Goal: Task Accomplishment & Management: Manage account settings

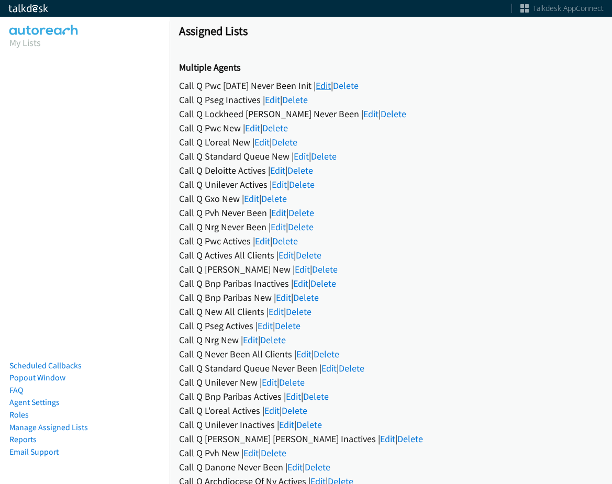
click at [331, 87] on link "Edit" at bounding box center [323, 86] width 15 height 12
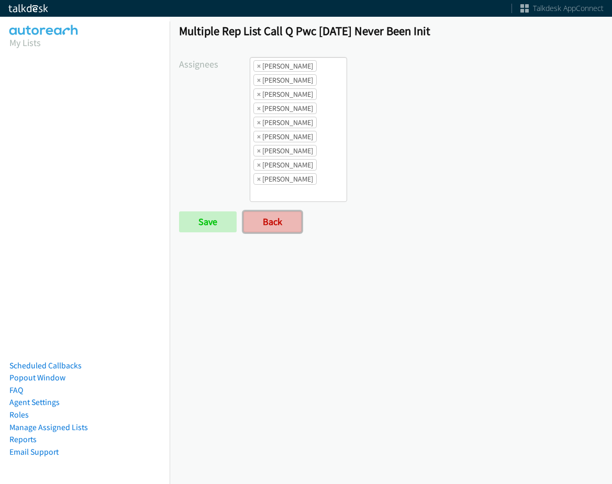
click at [263, 219] on link "Back" at bounding box center [272, 221] width 58 height 21
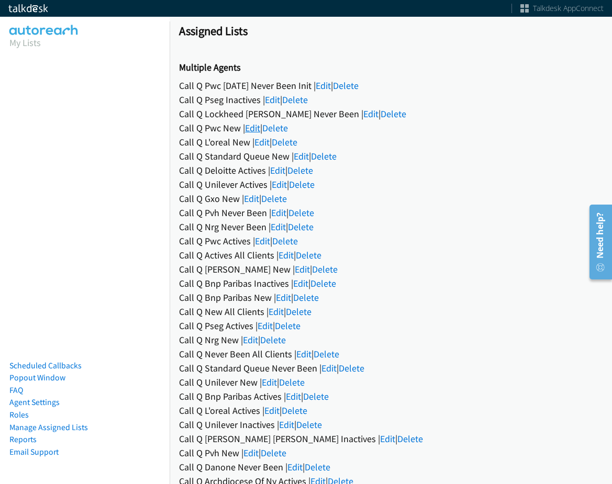
click at [257, 128] on link "Edit" at bounding box center [252, 128] width 15 height 12
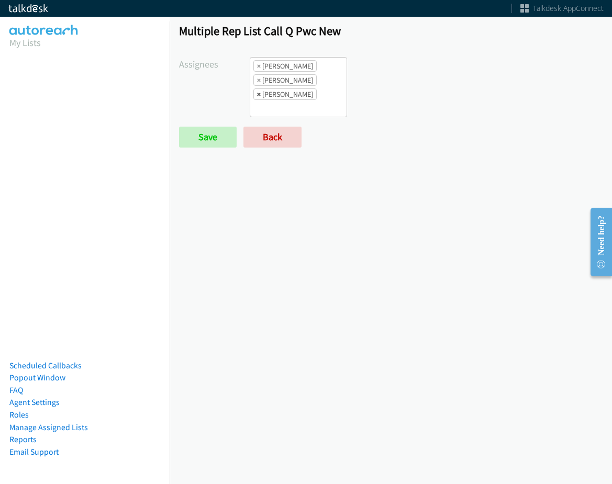
click at [257, 94] on span "×" at bounding box center [259, 94] width 4 height 10
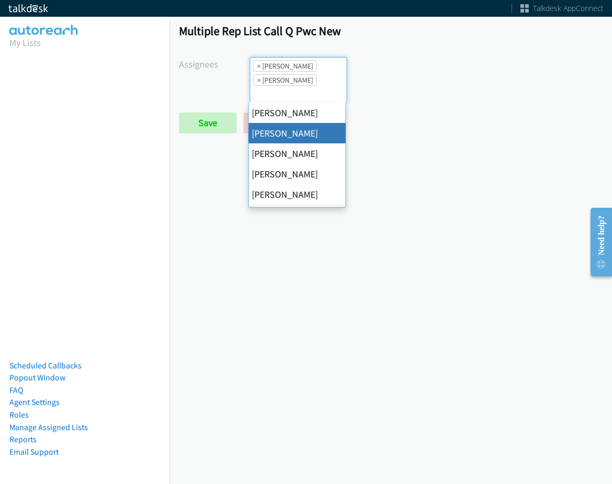
scroll to position [13, 0]
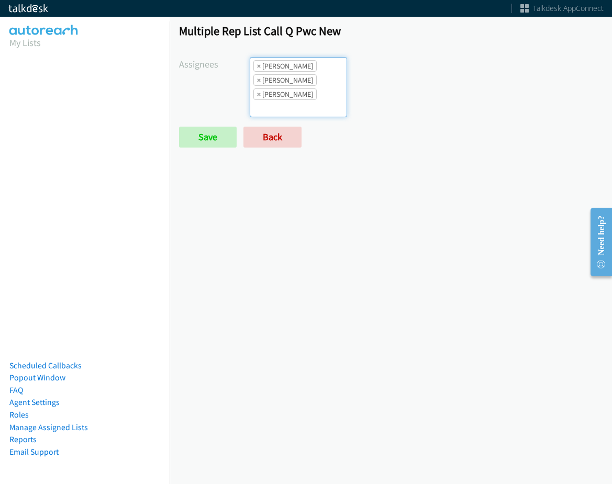
click at [314, 108] on ul "× Alana Ruiz × Cathy Shahan × Daquaya Johnson" at bounding box center [298, 87] width 96 height 59
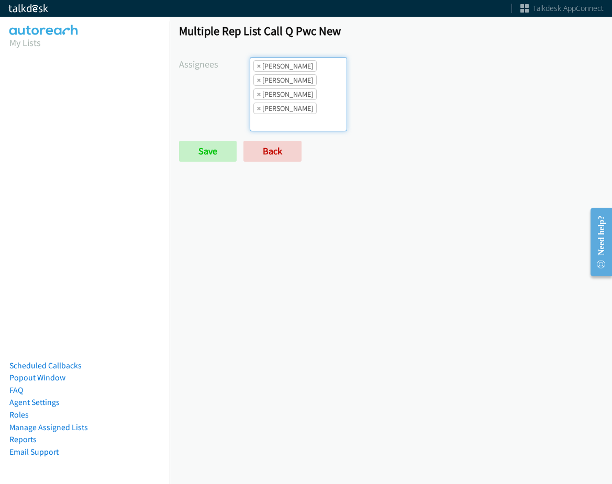
click at [314, 124] on ul "× Alana Ruiz × Cathy Shahan × Charles Ross × Daquaya Johnson" at bounding box center [298, 94] width 96 height 73
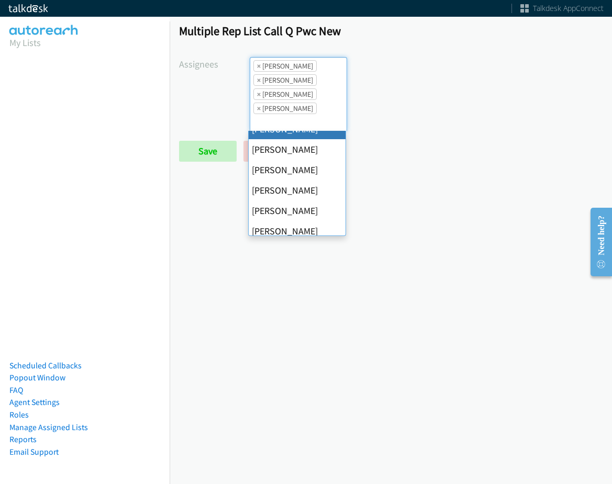
scroll to position [201, 0]
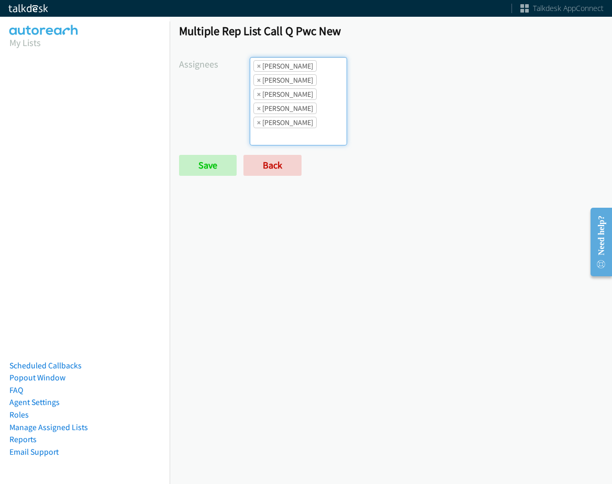
click at [320, 126] on ul "× Alana Ruiz × Cathy Shahan × Charles Ross × Daquaya Johnson × Rodnika Murphy" at bounding box center [298, 101] width 96 height 87
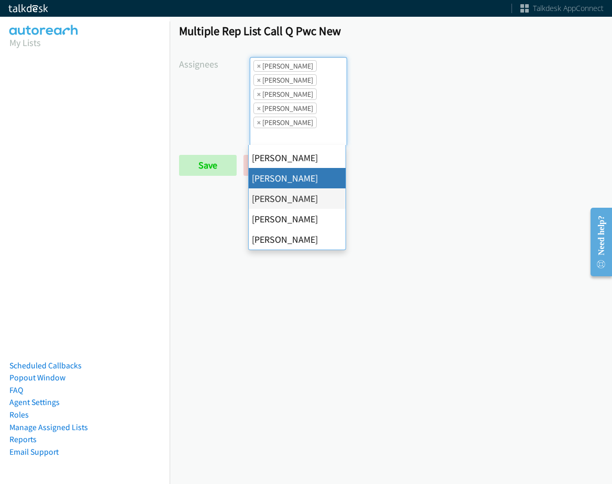
scroll to position [0, 0]
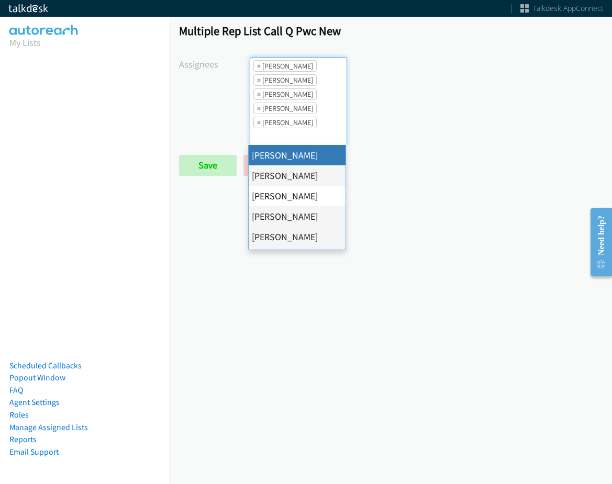
select select "cb11e729-9a1d-44de-9b38-0f5a50c7e01c"
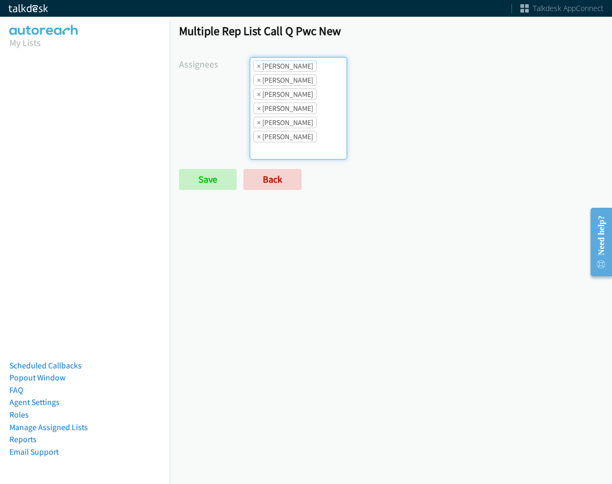
click at [314, 141] on li "× Rodnika Murphy" at bounding box center [284, 137] width 63 height 12
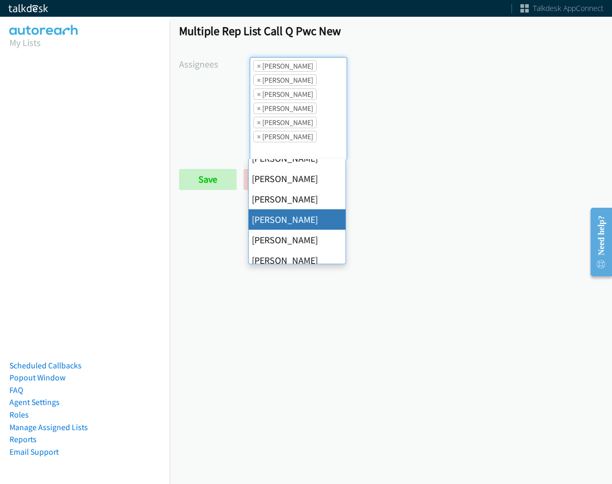
scroll to position [201, 0]
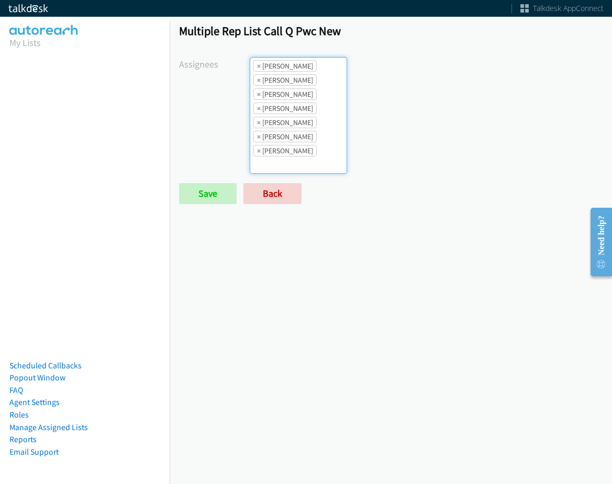
click at [317, 127] on li "× Daquaya Johnson" at bounding box center [284, 123] width 63 height 12
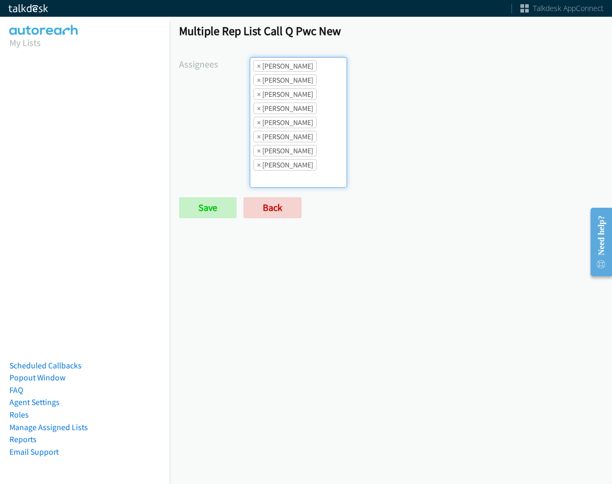
click at [328, 171] on ul "× Abigail Odhiambo × Alana Ruiz × Cathy Shahan × Charles Ross × Daquaya Johnson…" at bounding box center [298, 123] width 96 height 130
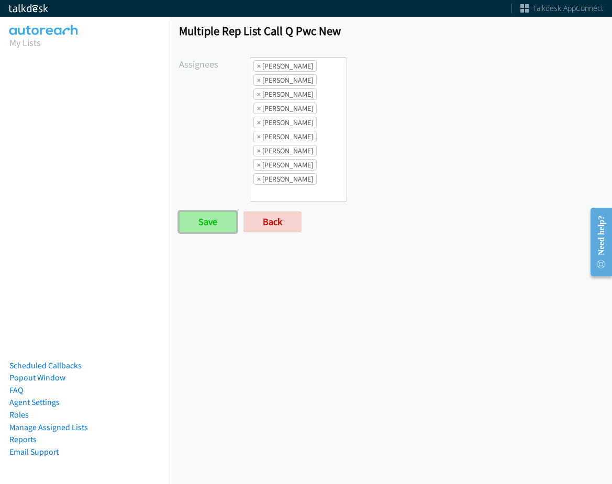
click at [204, 221] on input "Save" at bounding box center [208, 221] width 58 height 21
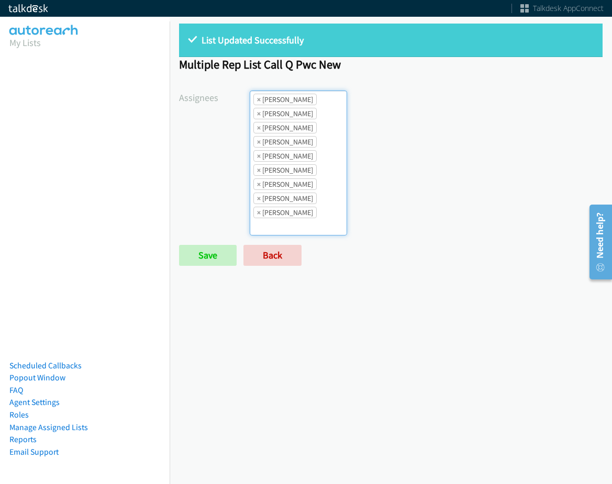
click at [262, 98] on li "× Abigail Odhiambo" at bounding box center [284, 100] width 63 height 12
click at [261, 98] on li "× Abigail Odhiambo" at bounding box center [284, 100] width 63 height 12
click at [259, 98] on li "× Abigail Odhiambo" at bounding box center [284, 100] width 63 height 12
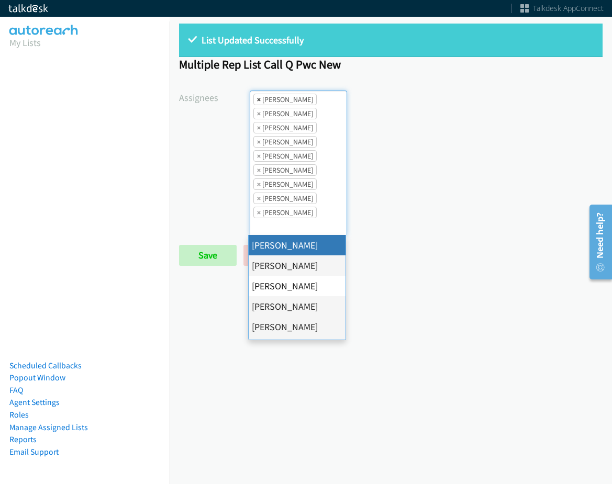
click at [259, 98] on span "×" at bounding box center [259, 99] width 4 height 10
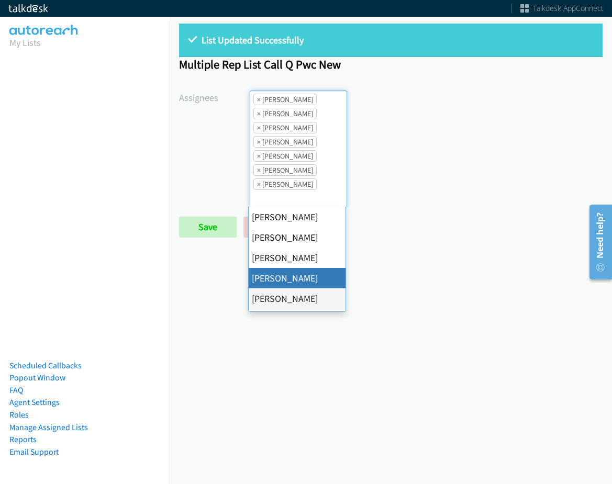
click at [259, 98] on span "×" at bounding box center [259, 99] width 4 height 10
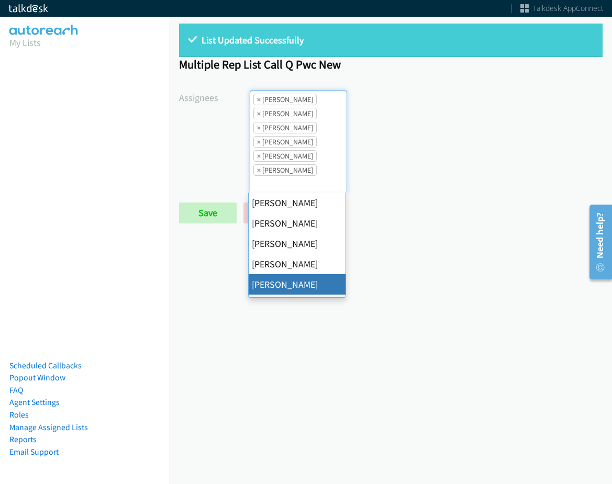
click at [259, 98] on span "×" at bounding box center [259, 99] width 4 height 10
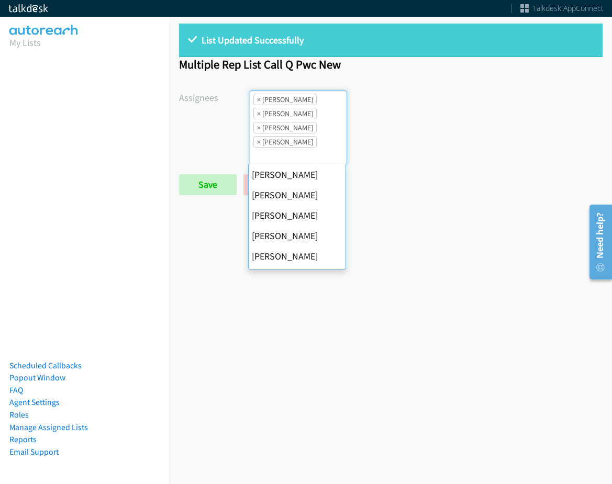
click at [259, 98] on span "×" at bounding box center [259, 99] width 4 height 10
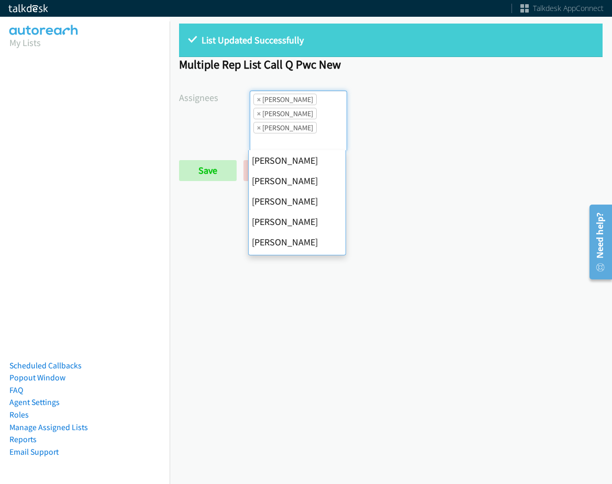
click at [259, 98] on span "×" at bounding box center [259, 99] width 4 height 10
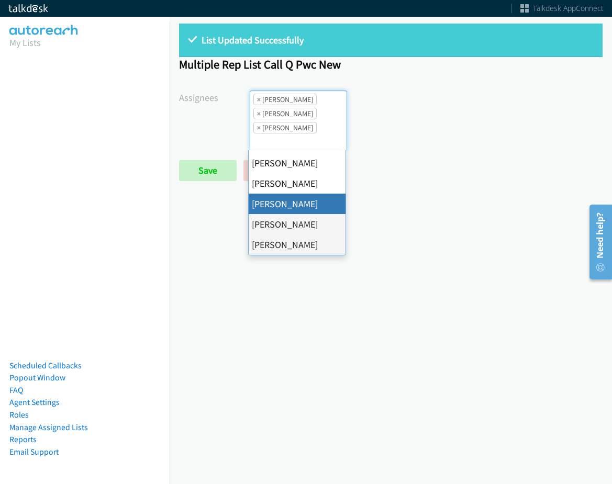
select select "fd8c5d46-30db-44cb-8f0d-00da318b790a"
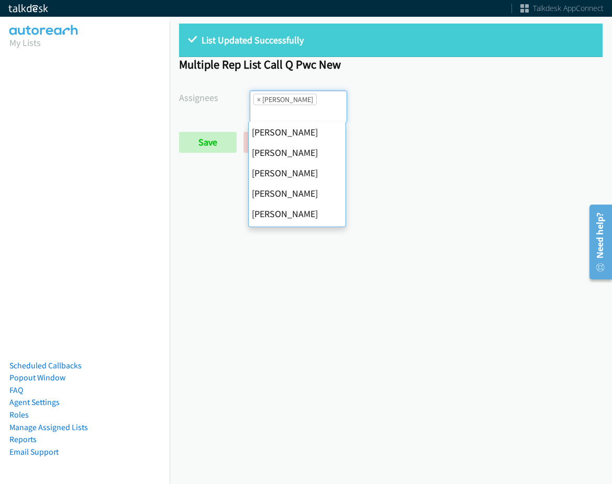
click at [259, 98] on span "×" at bounding box center [259, 99] width 4 height 10
select select
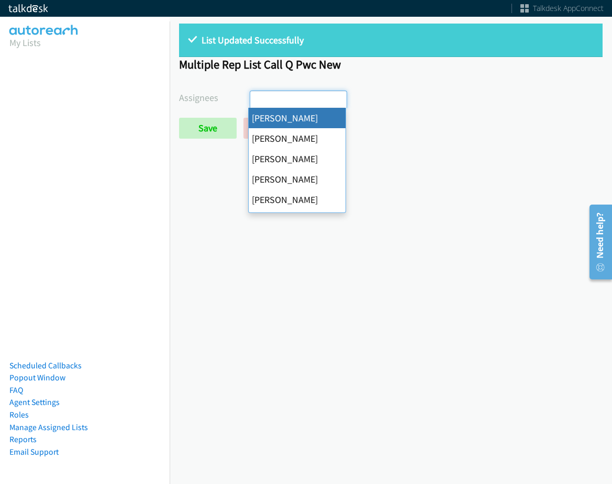
click at [259, 98] on input "search" at bounding box center [268, 99] width 37 height 17
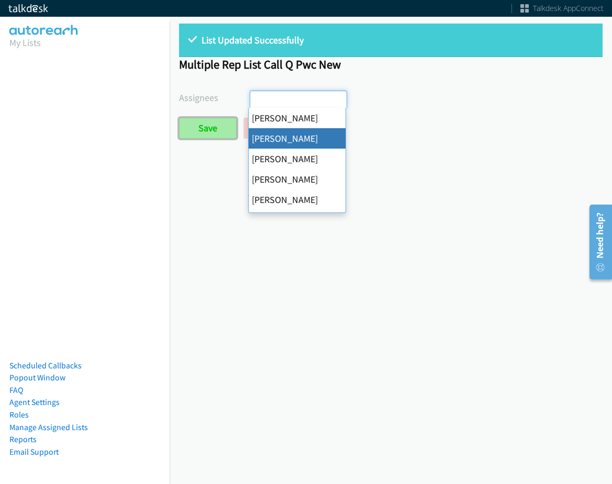
click at [209, 138] on input "Save" at bounding box center [208, 128] width 58 height 21
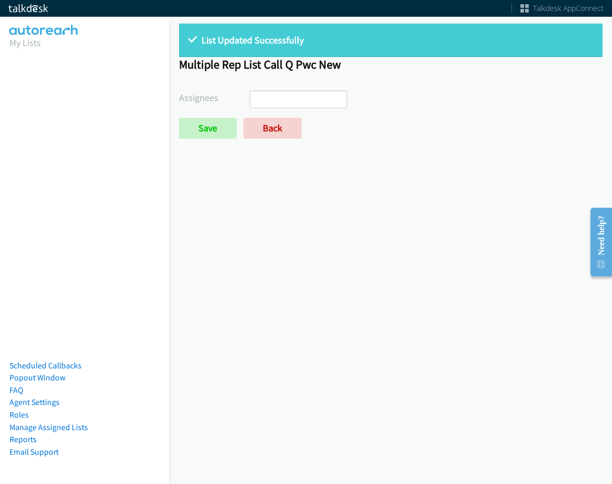
click at [309, 102] on ul at bounding box center [298, 99] width 96 height 17
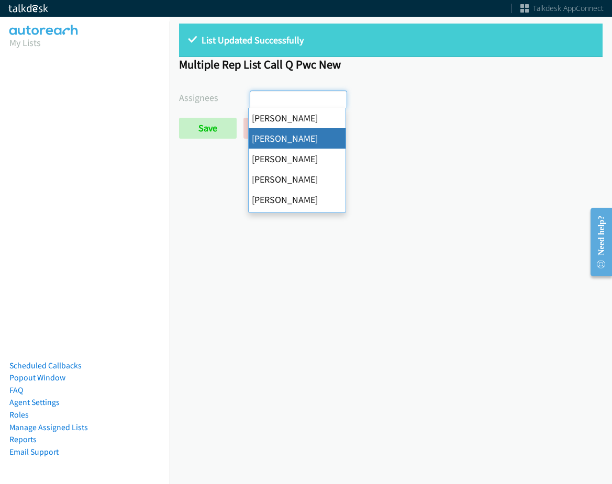
select select "05d74157-9386-4beb-b15d-36aa9c6f71bc"
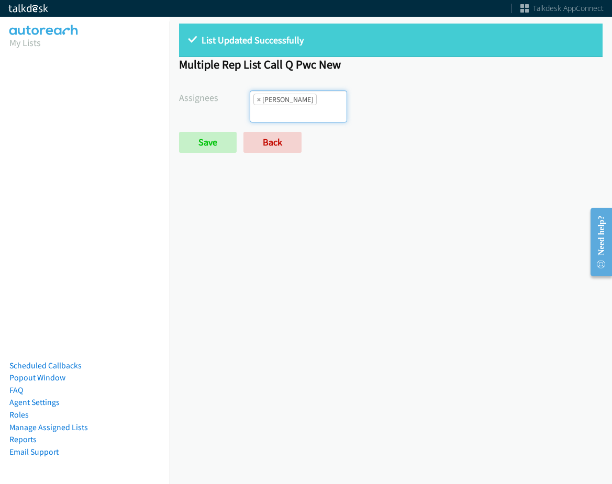
click at [287, 108] on input "search" at bounding box center [268, 113] width 37 height 17
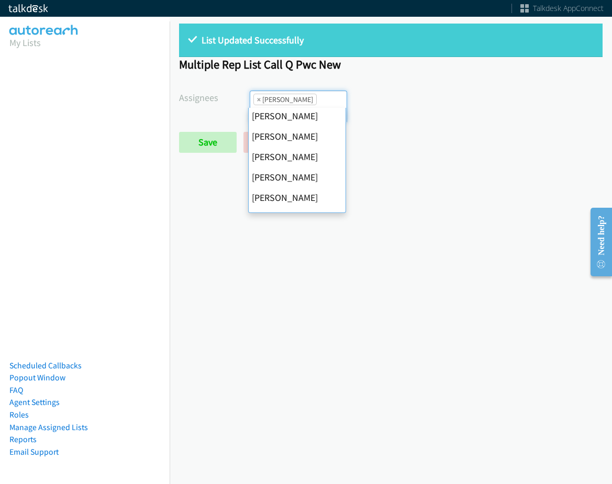
scroll to position [105, 0]
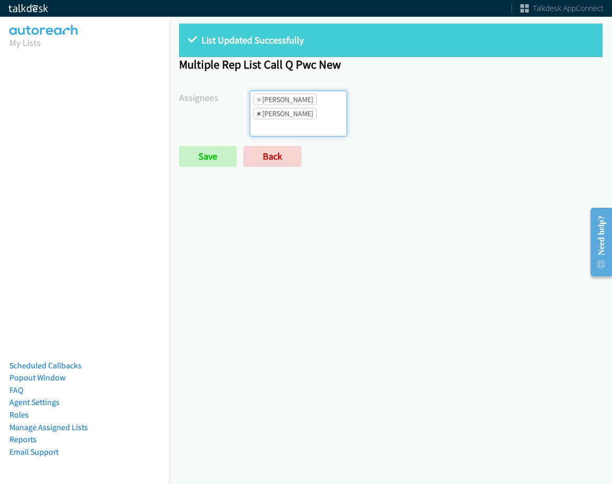
click at [257, 114] on span "×" at bounding box center [259, 113] width 4 height 10
click at [208, 162] on input "Save" at bounding box center [208, 156] width 58 height 21
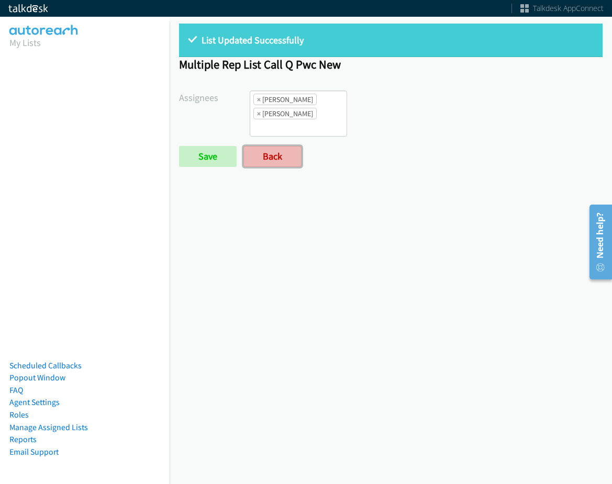
click at [277, 153] on link "Back" at bounding box center [272, 156] width 58 height 21
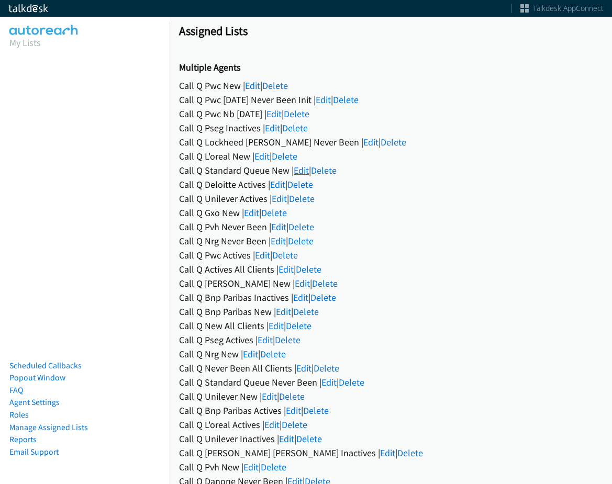
click at [301, 171] on link "Edit" at bounding box center [301, 170] width 15 height 12
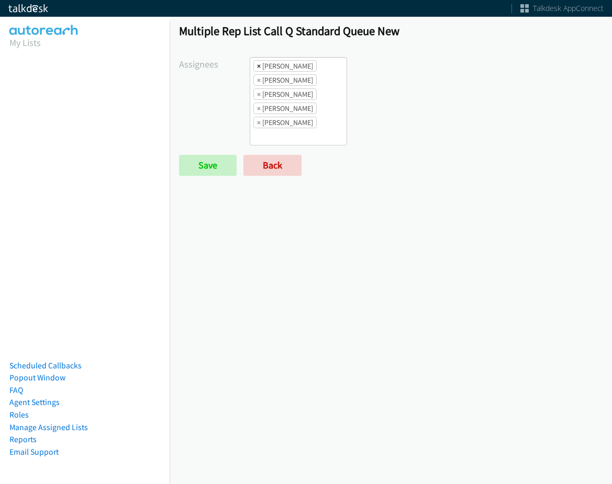
click at [257, 66] on span "×" at bounding box center [259, 66] width 4 height 10
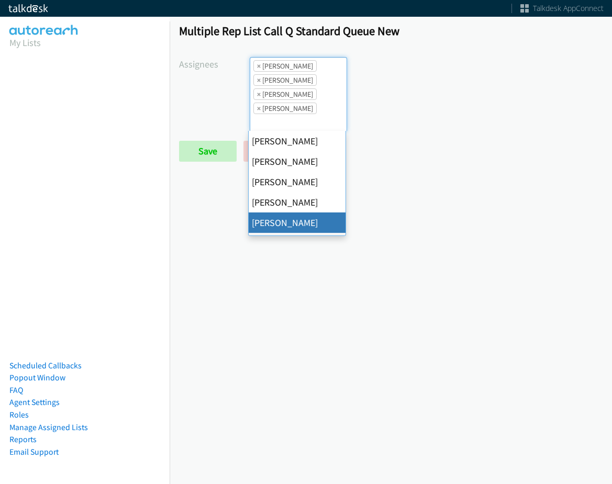
scroll to position [13, 0]
click at [257, 66] on span "×" at bounding box center [259, 66] width 4 height 10
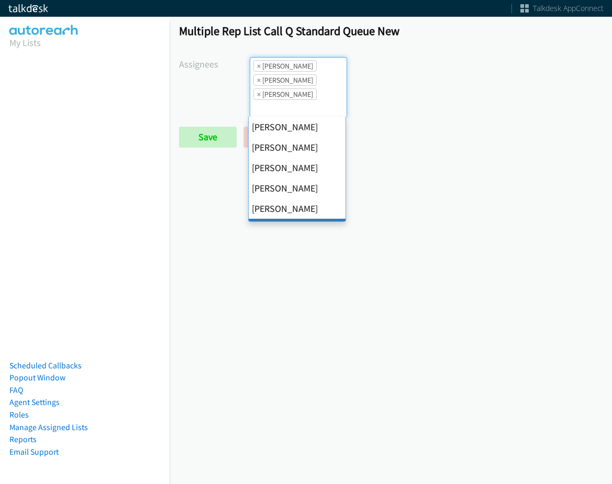
click at [257, 66] on span "×" at bounding box center [259, 66] width 4 height 10
select select "74240000-76d9-4cf3-9953-4c2484ee5015"
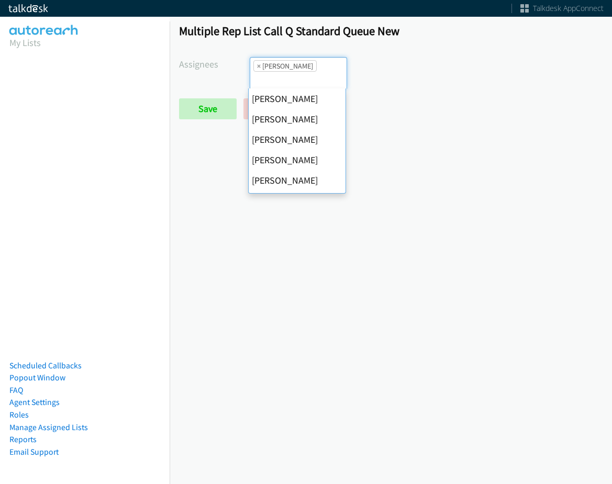
scroll to position [163, 0]
click at [257, 66] on span "×" at bounding box center [259, 66] width 4 height 10
select select
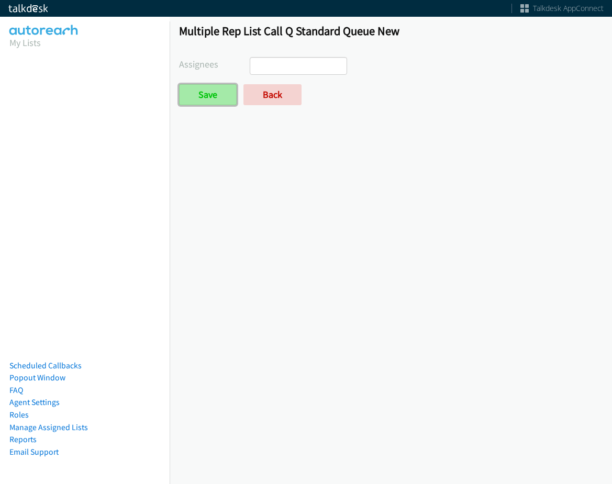
click at [210, 98] on input "Save" at bounding box center [208, 94] width 58 height 21
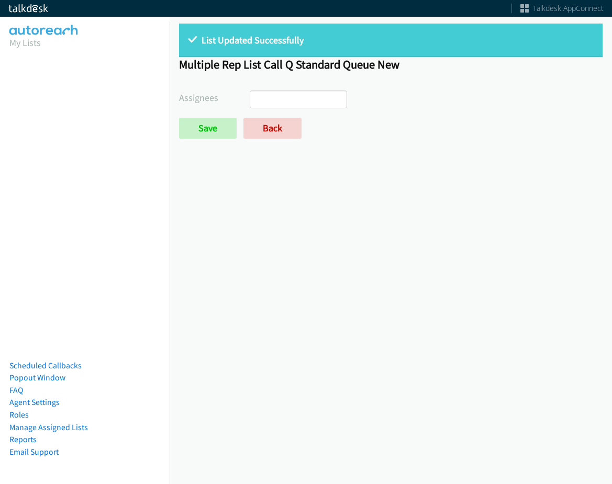
select select
click at [245, 115] on form "Assignees Abigail Odhiambo Alana Ruiz Amber Ramos Cathy Shahan Charles Ross Daq…" at bounding box center [390, 115] width 423 height 48
click at [252, 131] on link "Back" at bounding box center [272, 128] width 58 height 21
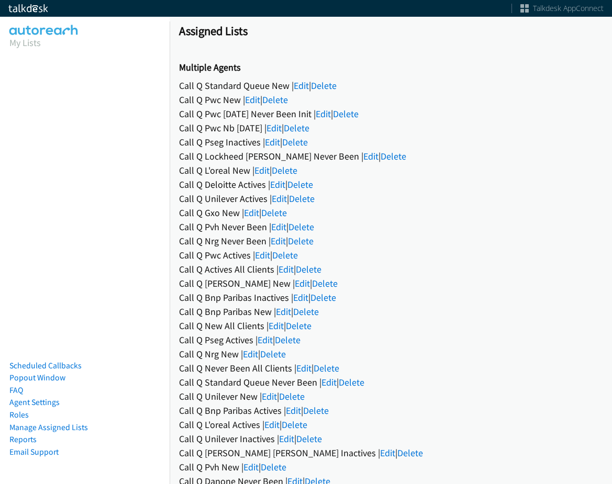
click at [264, 170] on link "Edit" at bounding box center [261, 170] width 15 height 12
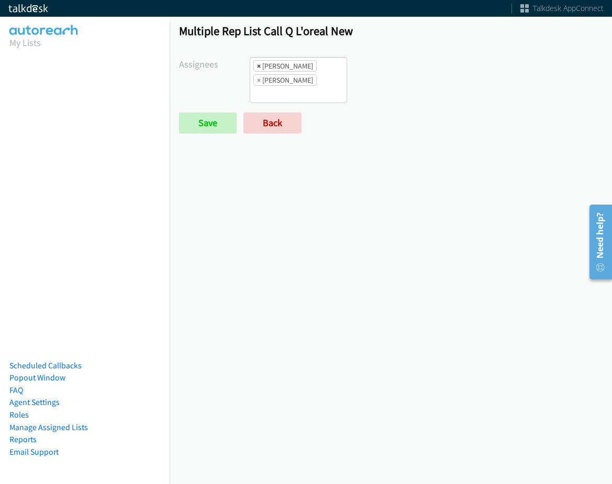
click at [257, 68] on span "×" at bounding box center [259, 66] width 4 height 10
select select "342df737-67c3-4ba0-b24a-dddbcb1c4b65"
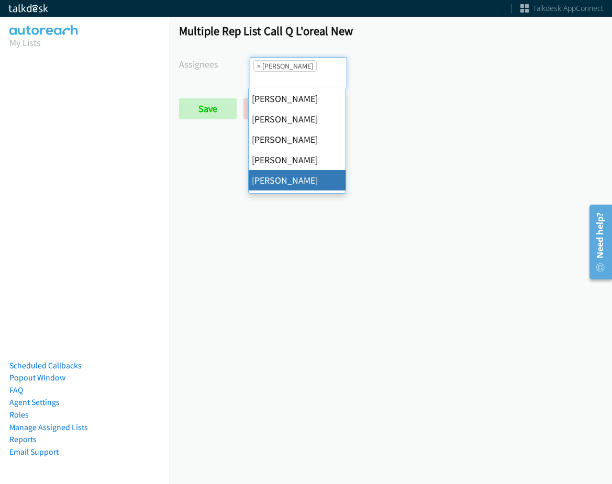
drag, startPoint x: 256, startPoint y: 68, endPoint x: 230, endPoint y: 83, distance: 29.8
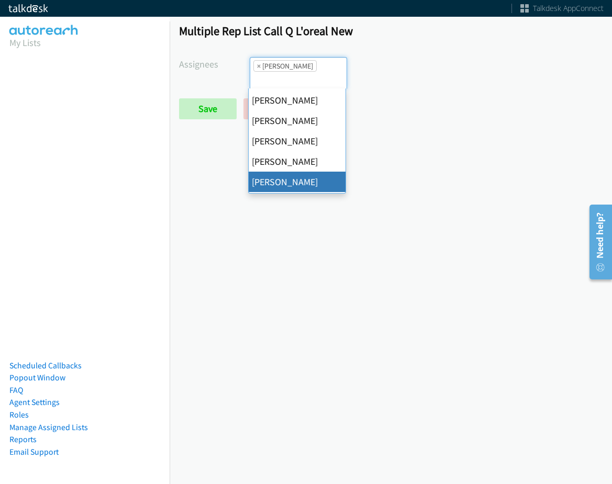
click at [257, 68] on span "×" at bounding box center [259, 66] width 4 height 10
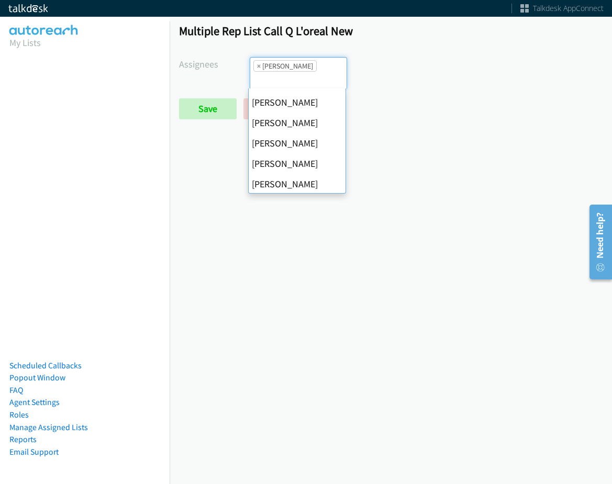
select select
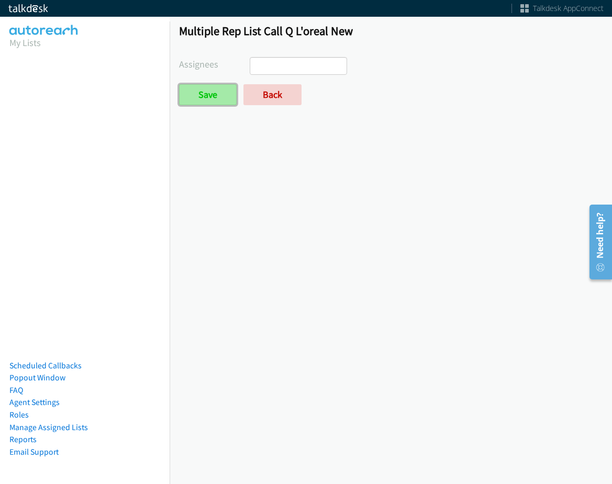
click at [222, 86] on input "Save" at bounding box center [208, 94] width 58 height 21
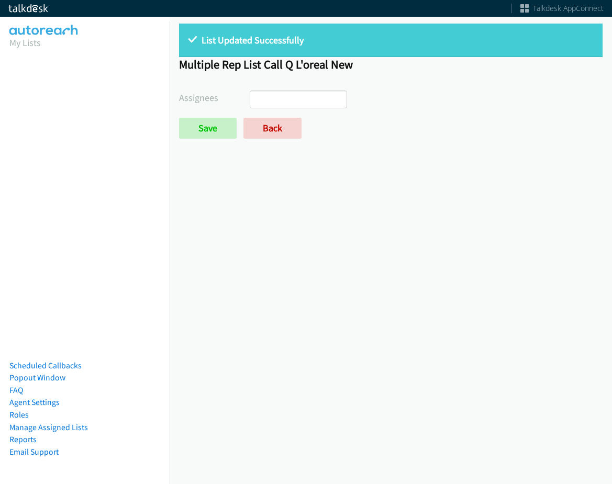
select select
click at [264, 127] on link "Back" at bounding box center [272, 128] width 58 height 21
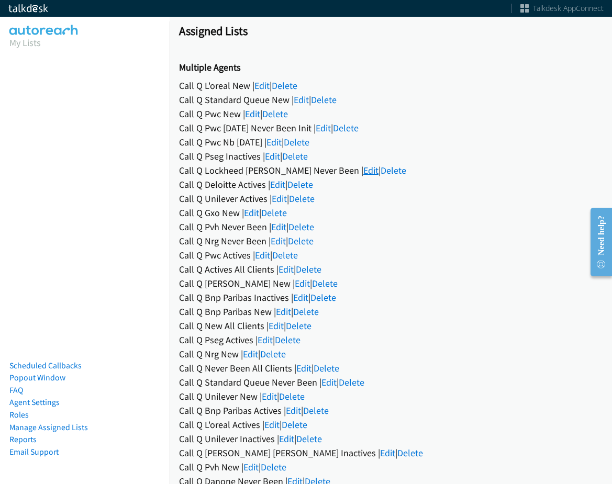
click at [363, 175] on link "Edit" at bounding box center [370, 170] width 15 height 12
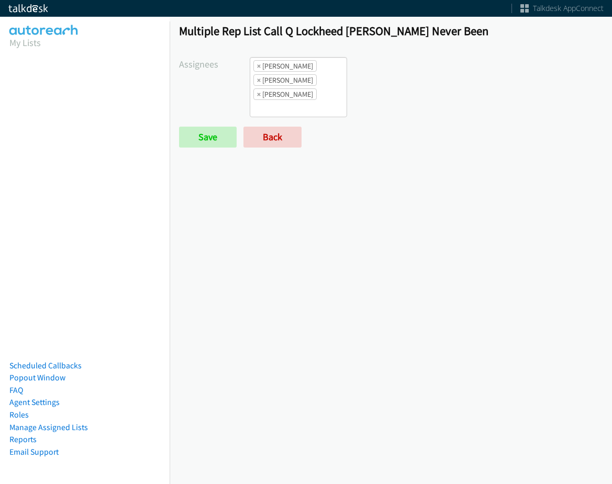
click at [257, 60] on div "Multiple Rep List Call Q Lockheed Martin Never Been Assignees Abigail Odhiambo …" at bounding box center [391, 90] width 442 height 152
click at [257, 65] on span "×" at bounding box center [259, 66] width 4 height 10
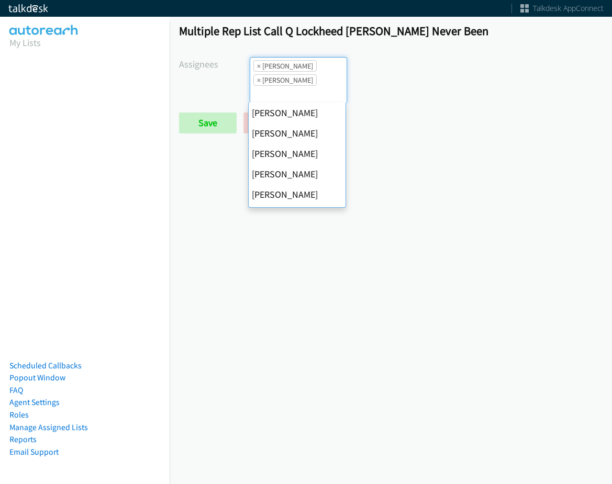
scroll to position [201, 0]
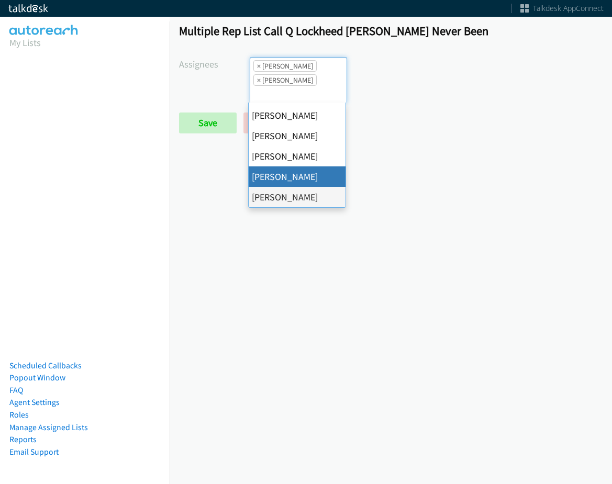
click at [257, 65] on span "×" at bounding box center [259, 66] width 4 height 10
select select "fd8c5d46-30db-44cb-8f0d-00da318b790a"
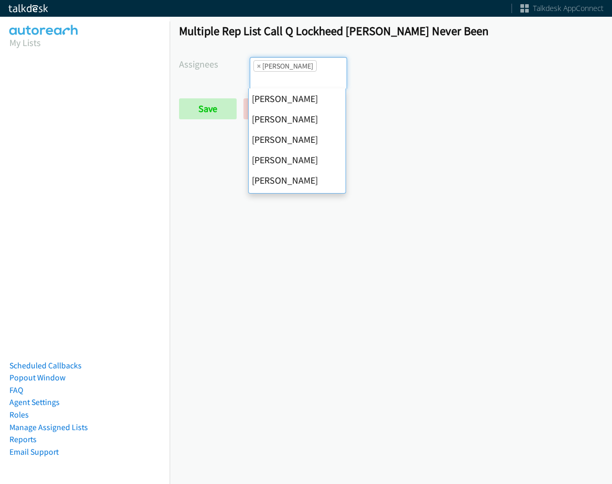
click at [257, 65] on span "×" at bounding box center [259, 66] width 4 height 10
select select
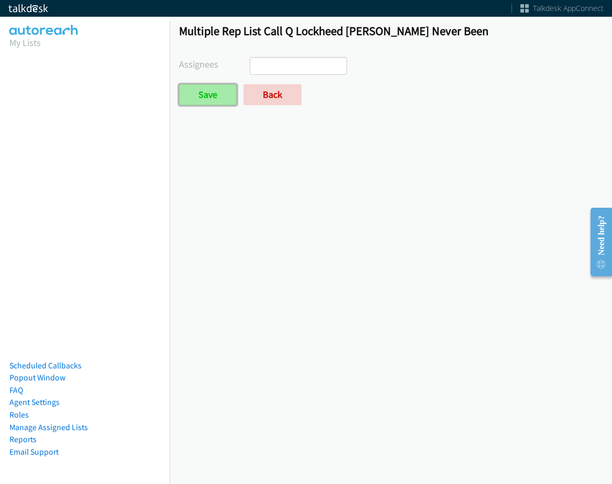
click at [196, 92] on input "Save" at bounding box center [208, 94] width 58 height 21
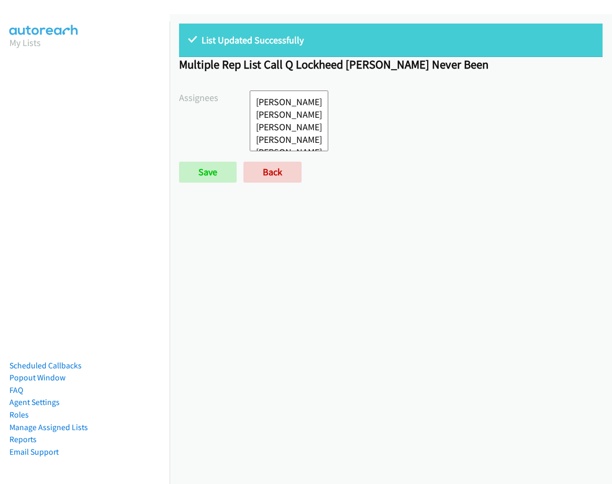
select select
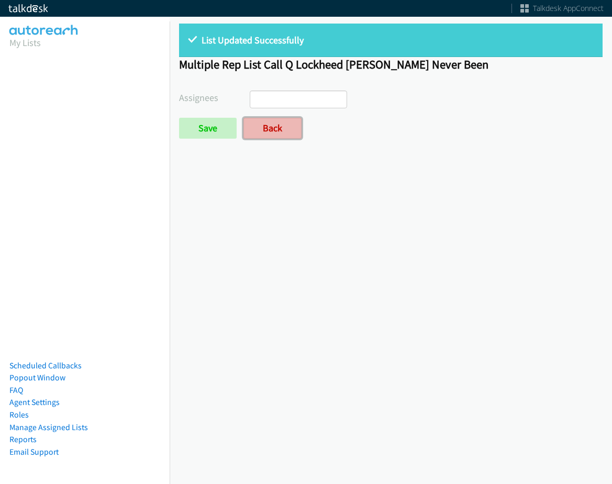
click at [272, 129] on link "Back" at bounding box center [272, 128] width 58 height 21
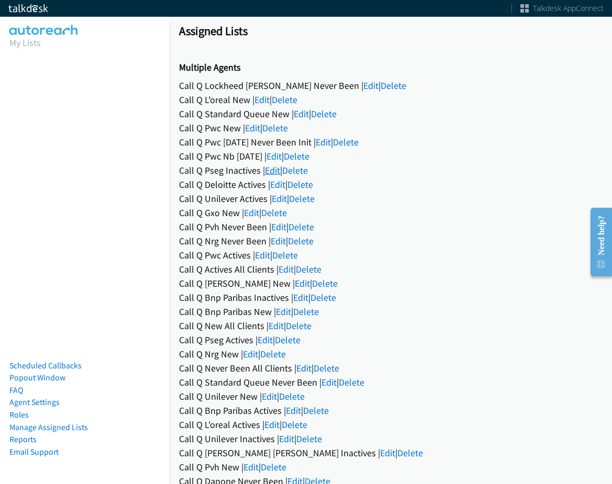
click at [273, 172] on link "Edit" at bounding box center [272, 170] width 15 height 12
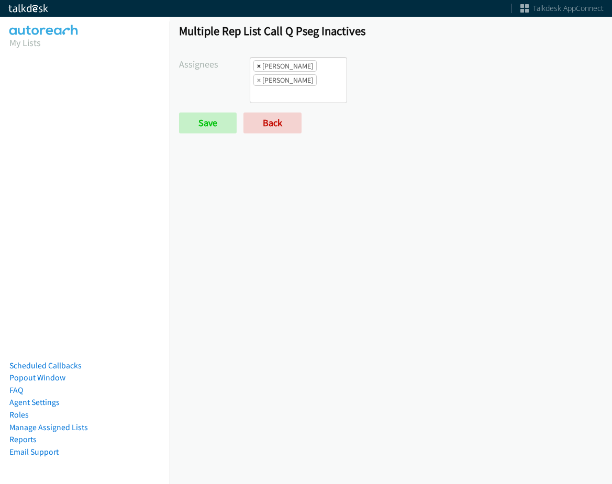
click at [259, 66] on span "×" at bounding box center [259, 66] width 4 height 10
select select "74240000-76d9-4cf3-9953-4c2484ee5015"
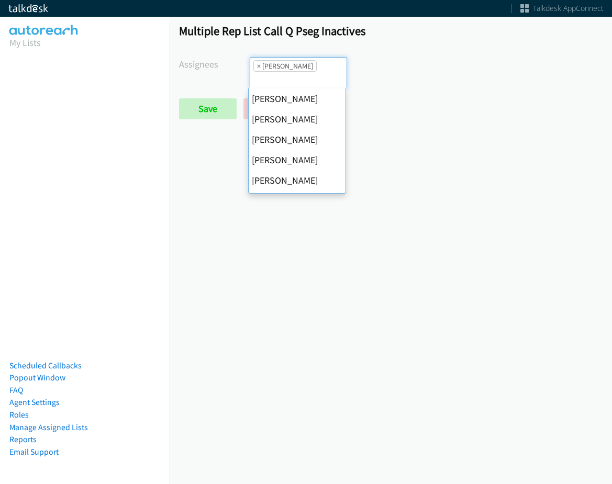
scroll to position [50, 0]
click at [259, 66] on span "×" at bounding box center [259, 66] width 4 height 10
select select
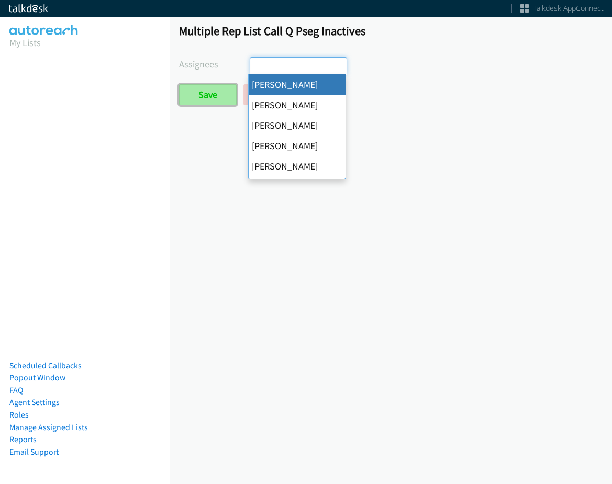
click at [206, 95] on input "Save" at bounding box center [208, 94] width 58 height 21
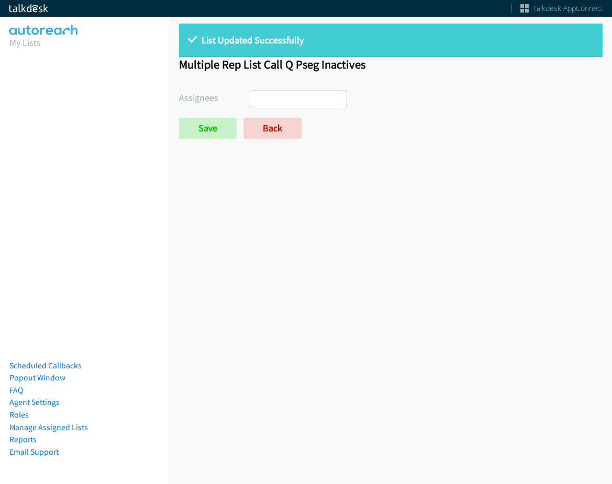
select select
click at [282, 130] on link "Back" at bounding box center [272, 128] width 58 height 21
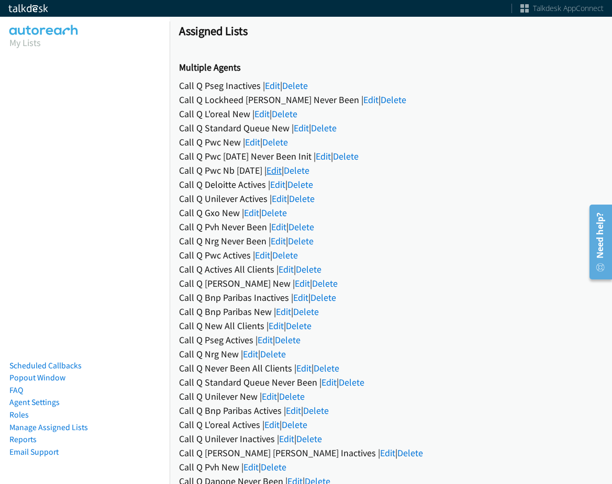
click at [282, 174] on link "Edit" at bounding box center [273, 170] width 15 height 12
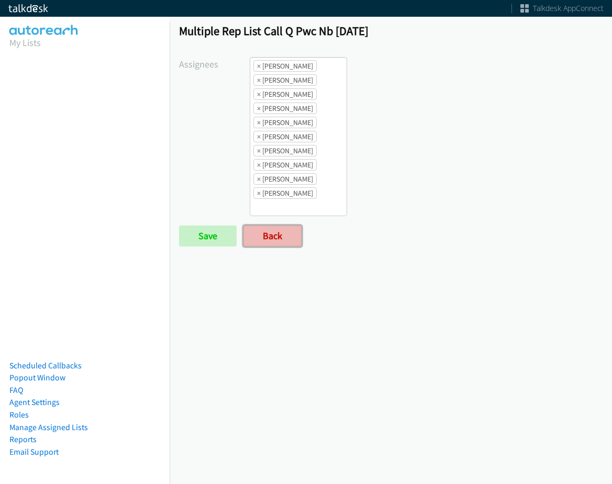
click at [277, 239] on link "Back" at bounding box center [272, 236] width 58 height 21
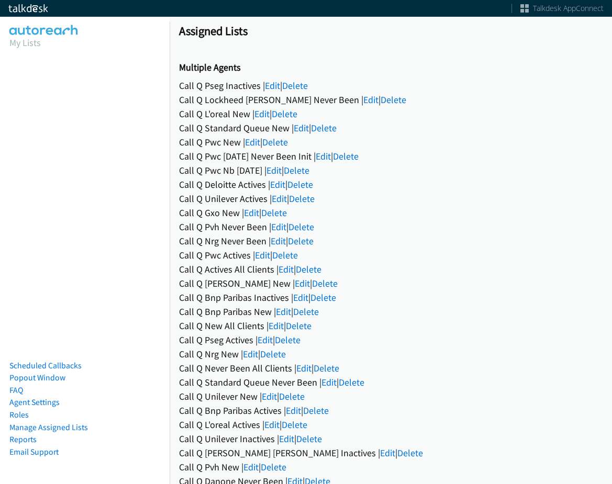
click at [325, 150] on div "Call Q Pwc May 2024 Never Been Init | Edit | Delete" at bounding box center [390, 156] width 423 height 14
click at [329, 152] on link "Edit" at bounding box center [323, 156] width 15 height 12
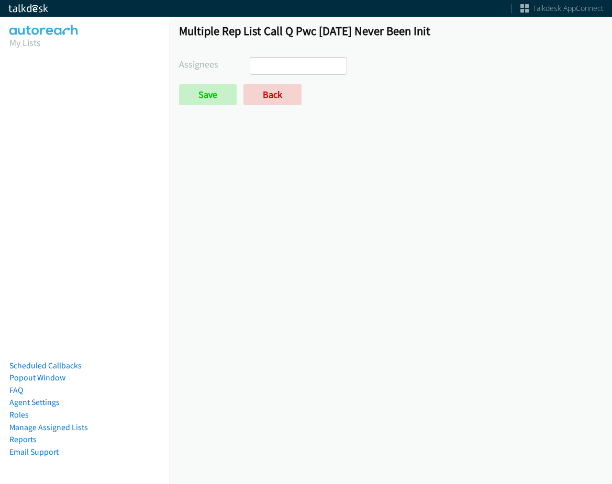
select select
drag, startPoint x: 254, startPoint y: 55, endPoint x: 254, endPoint y: 74, distance: 19.4
click at [254, 56] on div "Multiple Rep List Call Q Pwc [DATE] Never Been Init Assignees [PERSON_NAME] [PE…" at bounding box center [391, 69] width 442 height 110
click at [251, 91] on link "Back" at bounding box center [272, 94] width 58 height 21
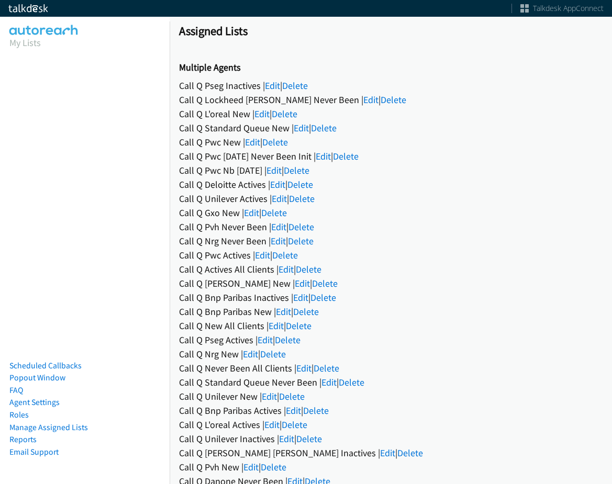
click at [261, 212] on div "Call Q Gxo New | Edit | Delete" at bounding box center [390, 213] width 423 height 14
click at [255, 211] on link "Edit" at bounding box center [251, 213] width 15 height 12
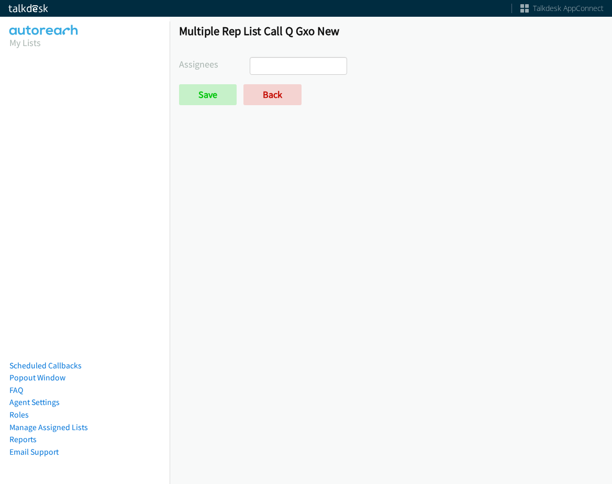
select select
click at [272, 93] on link "Back" at bounding box center [272, 94] width 58 height 21
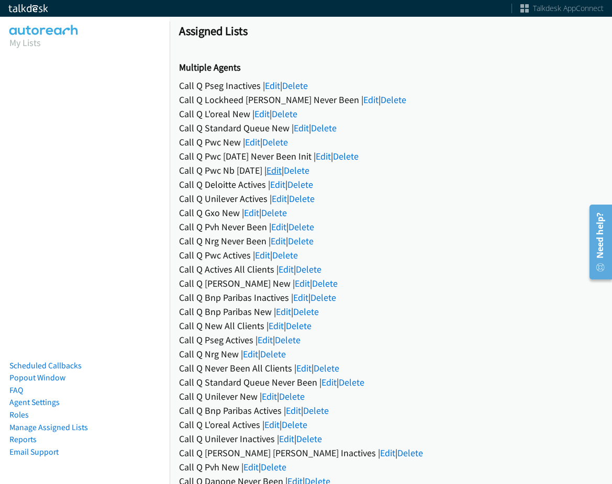
click at [282, 170] on link "Edit" at bounding box center [273, 170] width 15 height 12
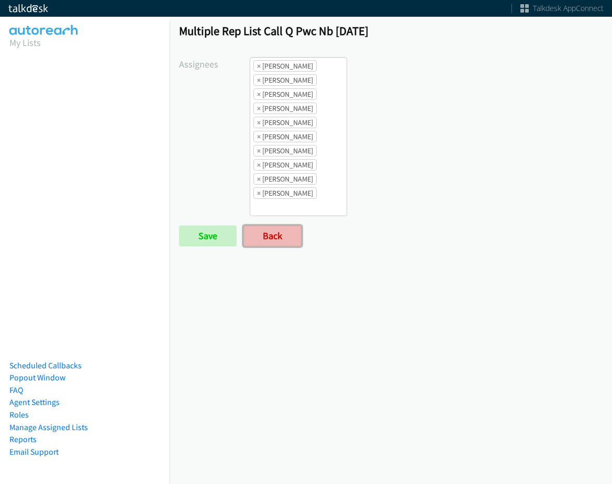
click at [259, 241] on link "Back" at bounding box center [272, 236] width 58 height 21
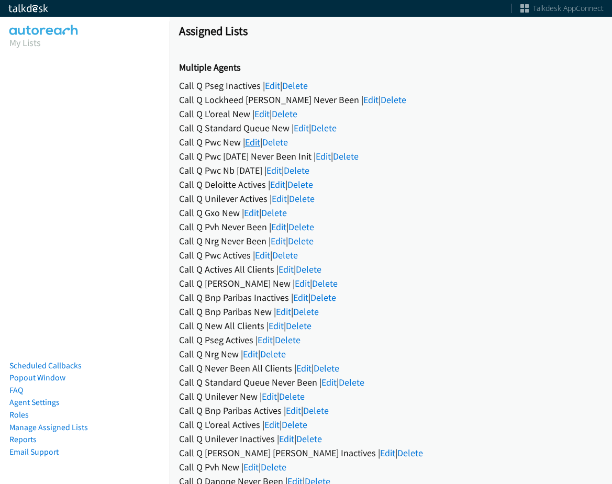
click at [256, 138] on link "Edit" at bounding box center [252, 142] width 15 height 12
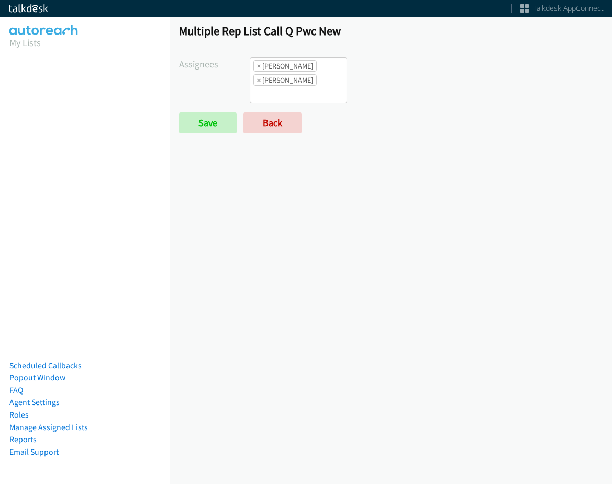
click at [295, 83] on li "× [PERSON_NAME]" at bounding box center [284, 80] width 63 height 12
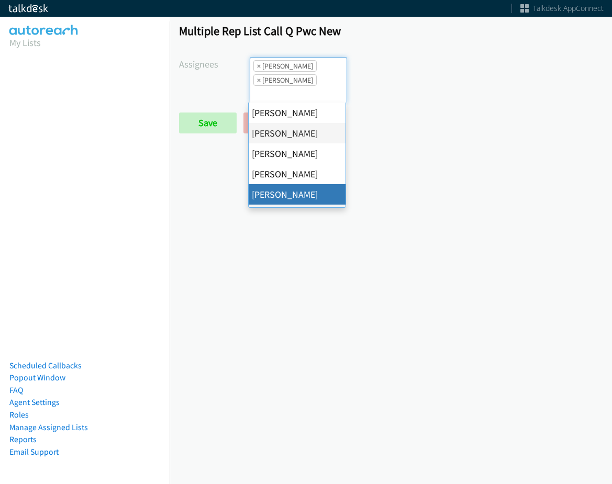
scroll to position [13, 0]
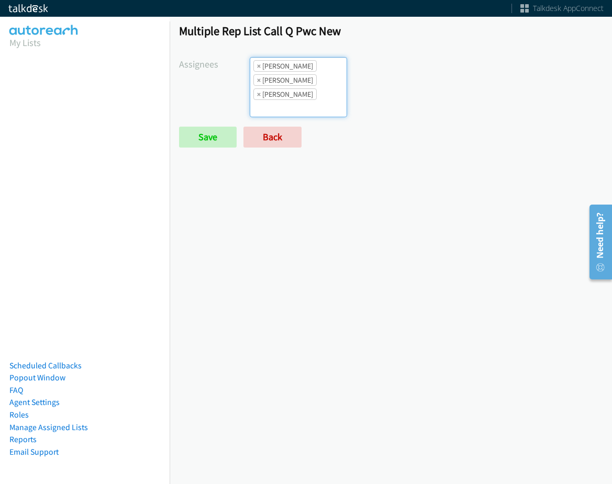
click at [254, 80] on li "× [PERSON_NAME]" at bounding box center [284, 80] width 63 height 12
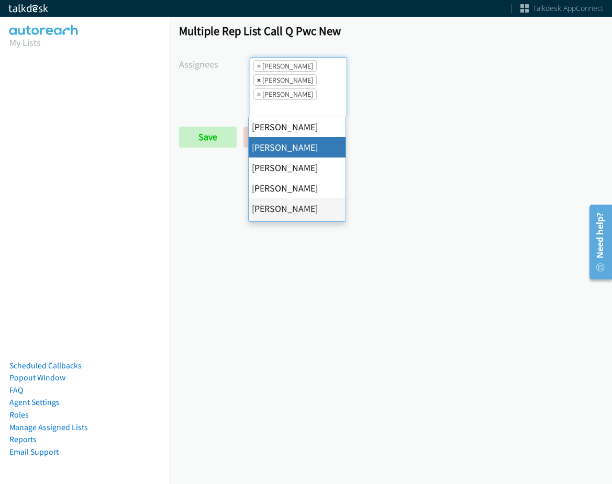
click at [257, 80] on span "×" at bounding box center [259, 80] width 4 height 10
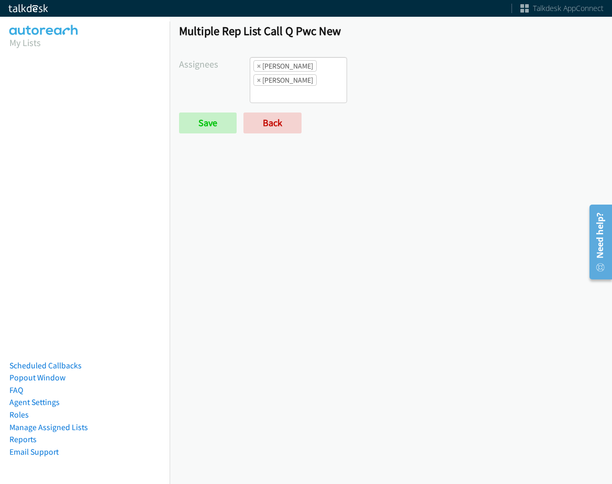
click at [217, 108] on form "Assignees [PERSON_NAME] [PERSON_NAME] [PERSON_NAME] [PERSON_NAME] [PERSON_NAME]…" at bounding box center [390, 95] width 423 height 76
click at [215, 120] on input "Save" at bounding box center [208, 123] width 58 height 21
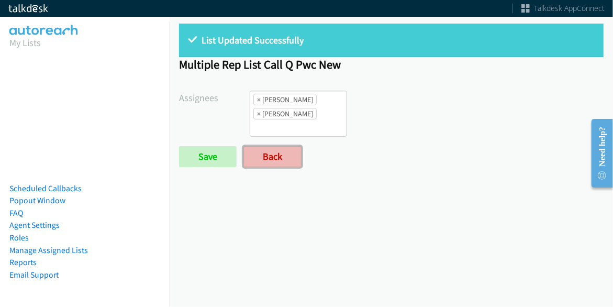
click at [286, 146] on link "Back" at bounding box center [272, 156] width 58 height 21
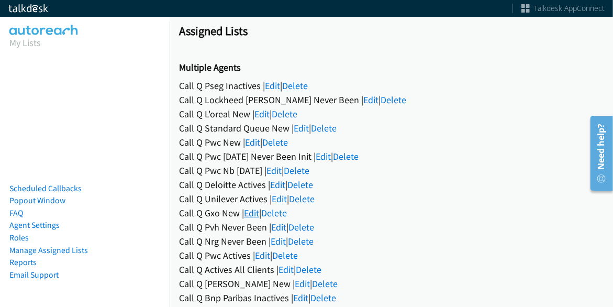
click at [256, 210] on link "Edit" at bounding box center [251, 213] width 15 height 12
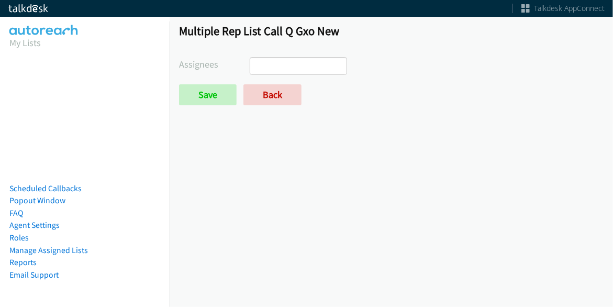
click at [313, 66] on ul at bounding box center [298, 66] width 96 height 17
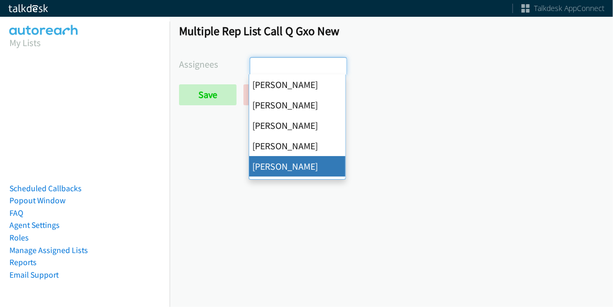
scroll to position [49, 0]
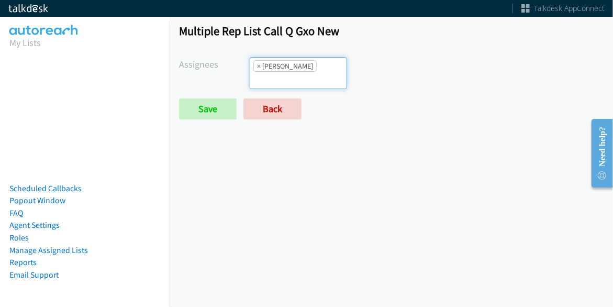
click at [287, 72] on input "search" at bounding box center [268, 80] width 37 height 17
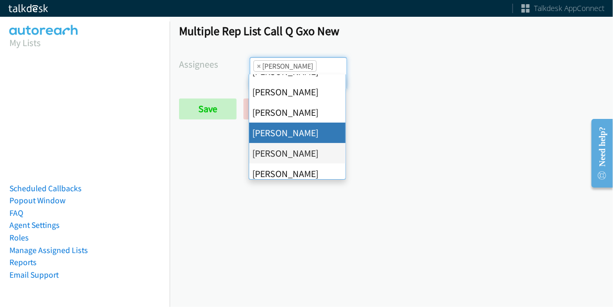
scroll to position [0, 0]
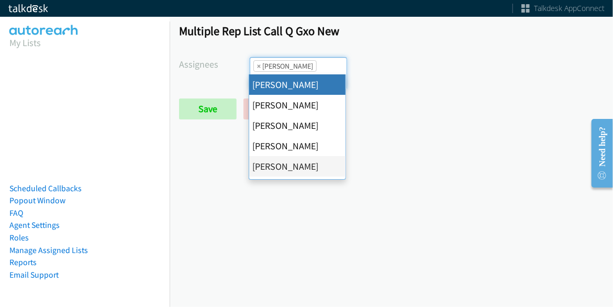
select select "cb11e729-9a1d-44de-9b38-0f5a50c7e01c"
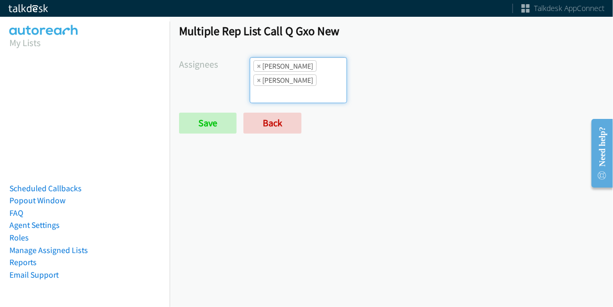
click at [287, 86] on input "search" at bounding box center [268, 94] width 37 height 17
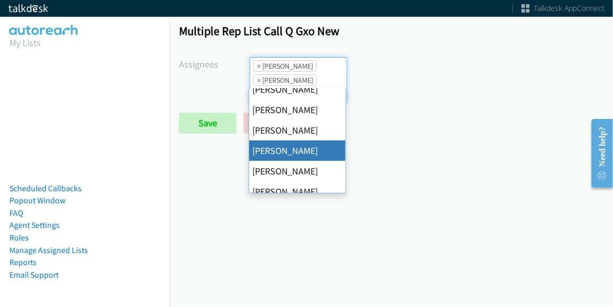
scroll to position [201, 0]
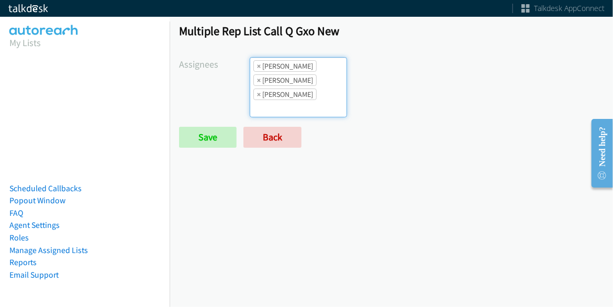
click at [297, 101] on ul "× Abigail Odhiambo × Charles Ross × Rodnika Murphy" at bounding box center [298, 87] width 96 height 59
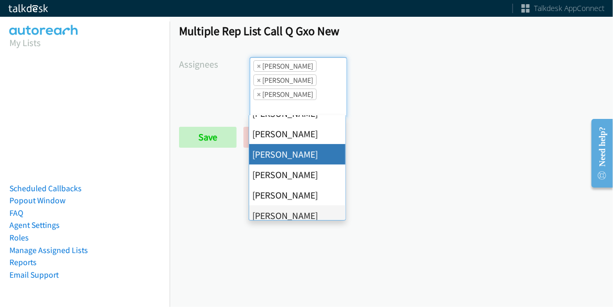
scroll to position [157, 0]
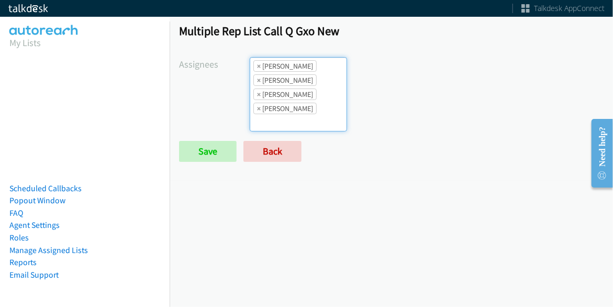
click at [339, 113] on ul "× Abigail Odhiambo × Charles Ross × Jordan Stehlik × Rodnika Murphy" at bounding box center [298, 94] width 96 height 73
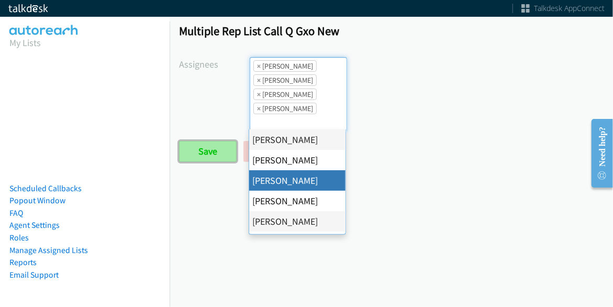
click at [195, 147] on input "Save" at bounding box center [208, 151] width 58 height 21
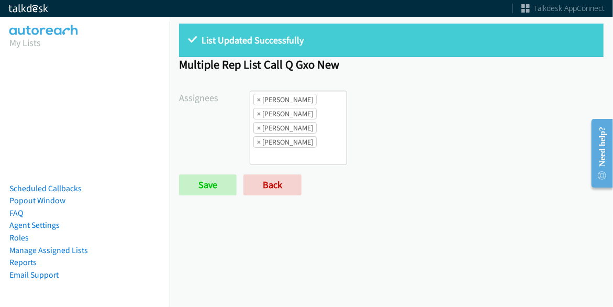
click at [593, 226] on div "List Updated Successfully Multiple Rep List Call Q Gxo New Assignees [PERSON_NA…" at bounding box center [391, 160] width 443 height 293
drag, startPoint x: 277, startPoint y: 175, endPoint x: 276, endPoint y: 181, distance: 5.8
click at [277, 175] on link "Back" at bounding box center [272, 184] width 58 height 21
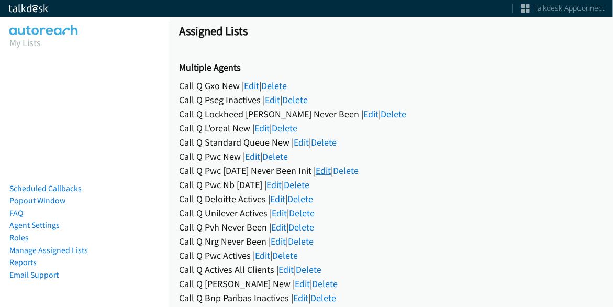
click at [331, 173] on link "Edit" at bounding box center [323, 170] width 15 height 12
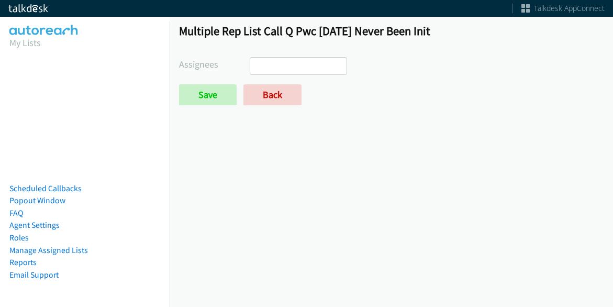
select select
click at [264, 91] on link "Back" at bounding box center [272, 94] width 58 height 21
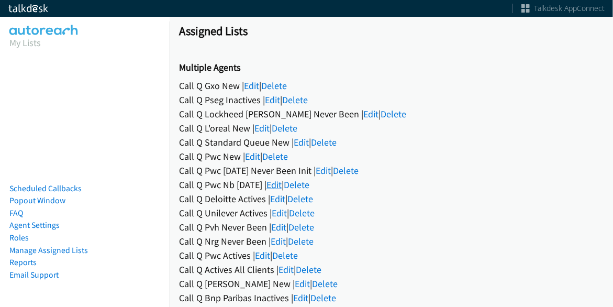
click at [282, 187] on link "Edit" at bounding box center [273, 184] width 15 height 12
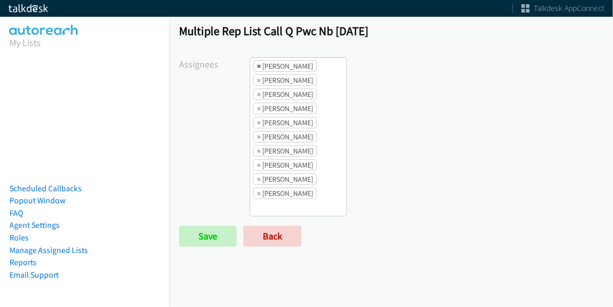
click at [257, 65] on span "×" at bounding box center [259, 66] width 4 height 10
select select "05d74157-9386-4beb-b15d-36aa9c6f71bc"
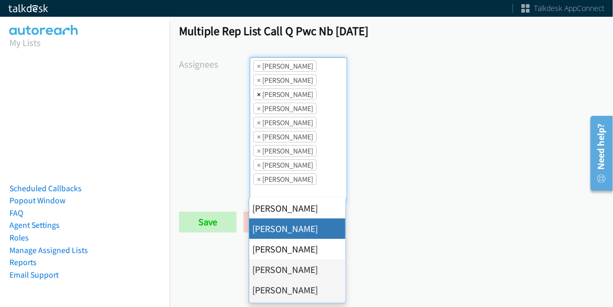
click at [257, 91] on span "×" at bounding box center [259, 94] width 4 height 10
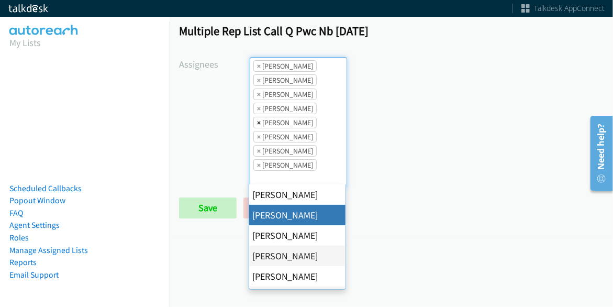
click at [257, 121] on span "×" at bounding box center [259, 122] width 4 height 10
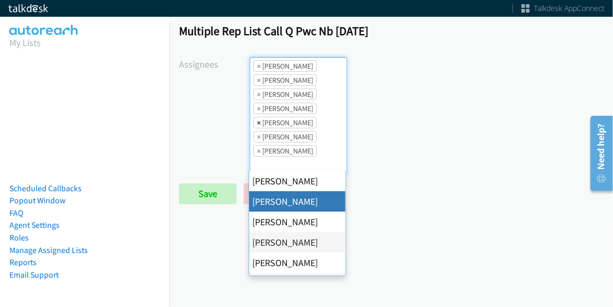
click at [257, 120] on span "×" at bounding box center [259, 122] width 4 height 10
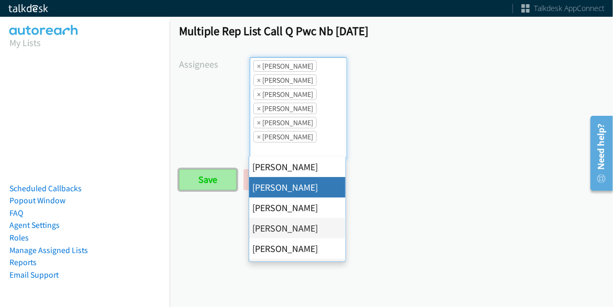
drag, startPoint x: 198, startPoint y: 182, endPoint x: 205, endPoint y: 181, distance: 7.4
click at [198, 182] on input "Save" at bounding box center [208, 179] width 58 height 21
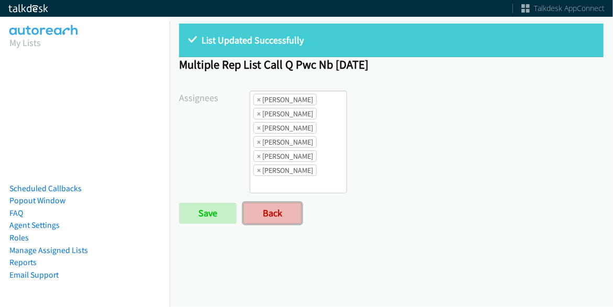
click at [255, 219] on link "Back" at bounding box center [272, 213] width 58 height 21
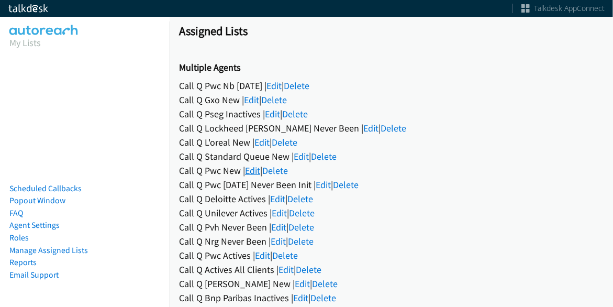
click at [250, 170] on link "Edit" at bounding box center [252, 170] width 15 height 12
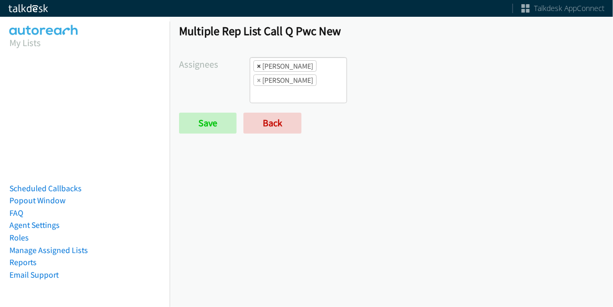
click at [257, 65] on span "×" at bounding box center [259, 66] width 4 height 10
select select "f64f86a1-7483-4d33-b6f6-ad4a488136af"
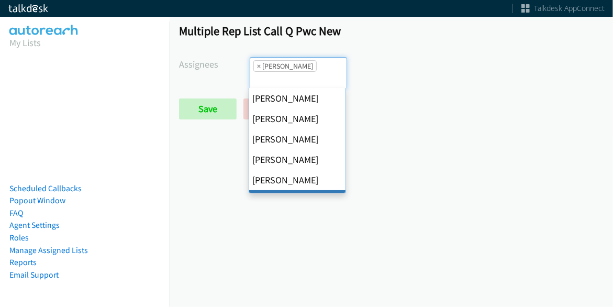
scroll to position [13, 0]
click at [257, 65] on span "×" at bounding box center [259, 66] width 4 height 10
select select
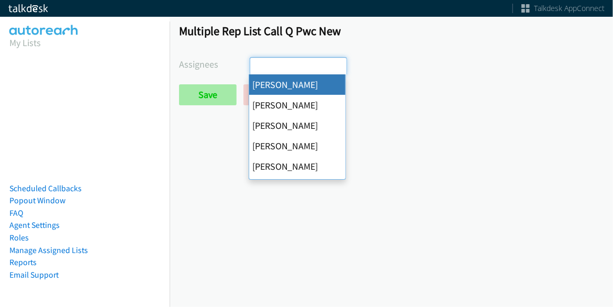
scroll to position [0, 0]
click at [208, 99] on input "Save" at bounding box center [208, 94] width 58 height 21
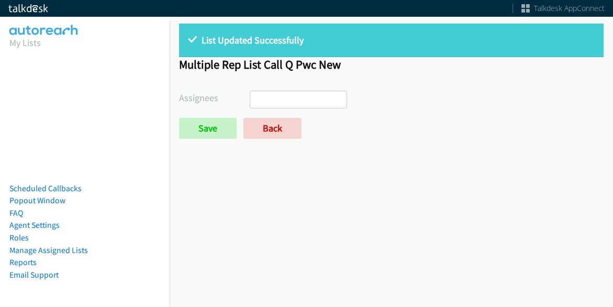
select select
click at [262, 128] on link "Back" at bounding box center [272, 128] width 58 height 21
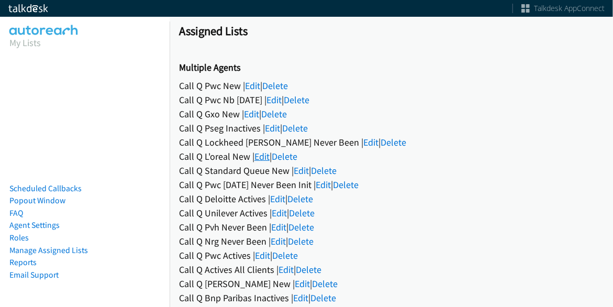
click at [258, 154] on link "Edit" at bounding box center [261, 156] width 15 height 12
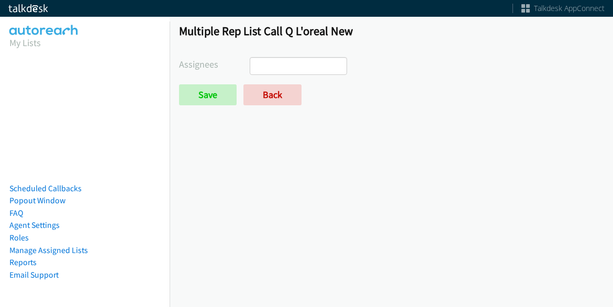
select select
click at [301, 57] on span at bounding box center [298, 66] width 97 height 18
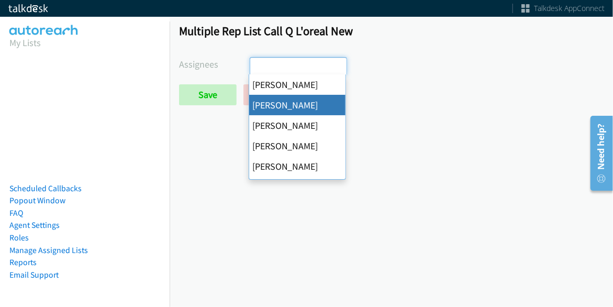
click at [467, 105] on div "Multiple Rep List Call Q L'oreal New Assignees [PERSON_NAME] [PERSON_NAME] [PER…" at bounding box center [391, 69] width 443 height 110
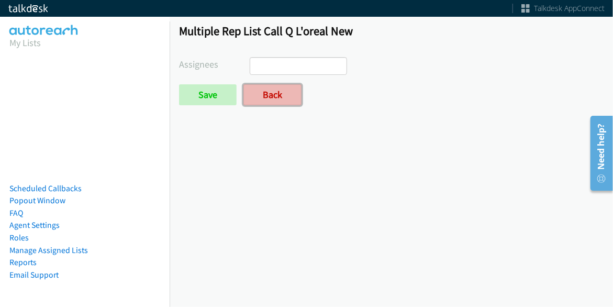
click at [276, 95] on link "Back" at bounding box center [272, 94] width 58 height 21
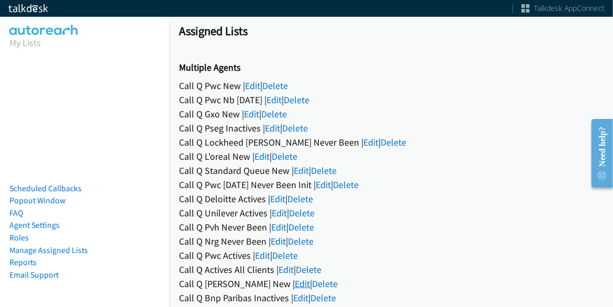
click at [295, 279] on link "Edit" at bounding box center [302, 283] width 15 height 12
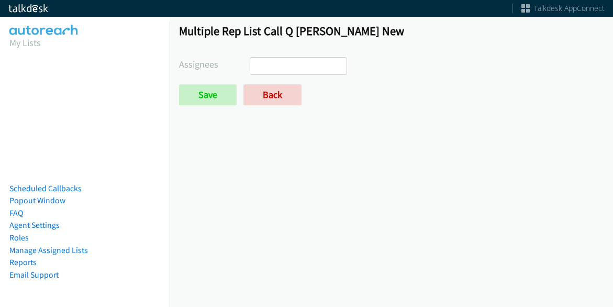
select select
click at [280, 81] on form "Assignees Abigail Odhiambo Alana Ruiz Amber Ramos Cathy Shahan Charles Ross Daq…" at bounding box center [391, 81] width 424 height 48
click at [278, 93] on link "Back" at bounding box center [272, 94] width 58 height 21
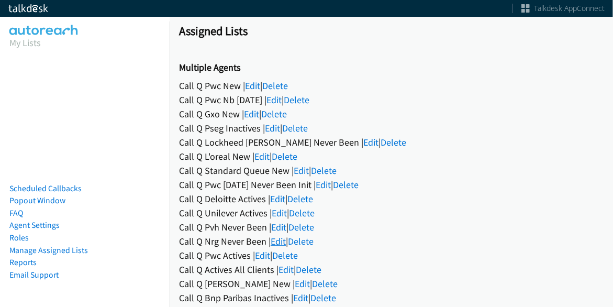
click at [276, 236] on link "Edit" at bounding box center [278, 241] width 15 height 12
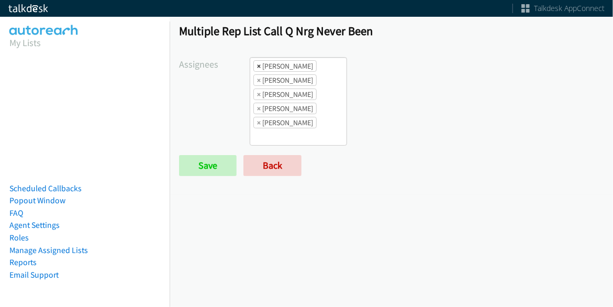
click at [257, 64] on span "×" at bounding box center [259, 66] width 4 height 10
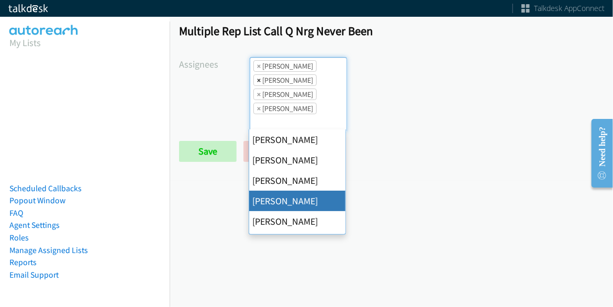
click at [257, 78] on span "×" at bounding box center [259, 80] width 4 height 10
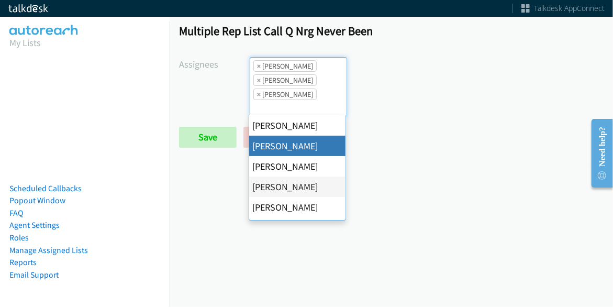
drag, startPoint x: 279, startPoint y: 145, endPoint x: 297, endPoint y: 113, distance: 36.5
select select "05d74157-9386-4beb-b15d-36aa9c6f71bc"
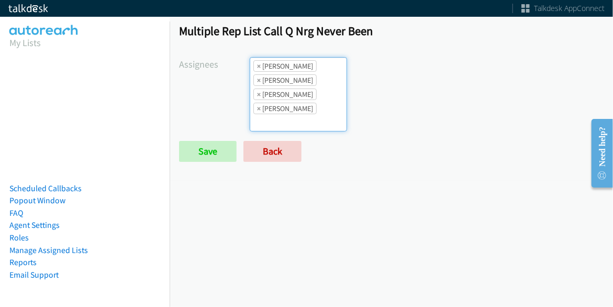
click at [301, 108] on li "× [PERSON_NAME]" at bounding box center [284, 109] width 63 height 12
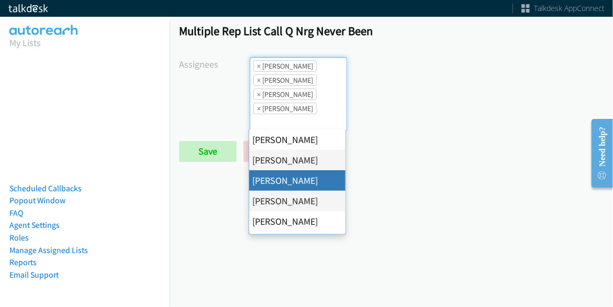
scroll to position [105, 0]
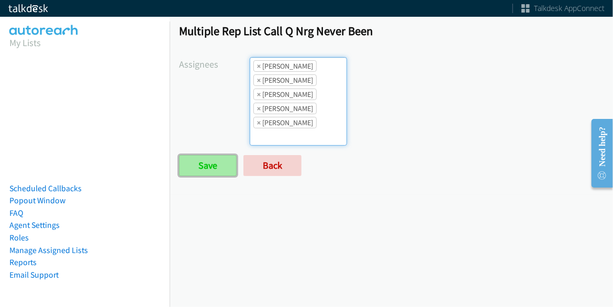
click at [208, 166] on input "Save" at bounding box center [208, 165] width 58 height 21
